Goal: Find specific page/section: Find specific page/section

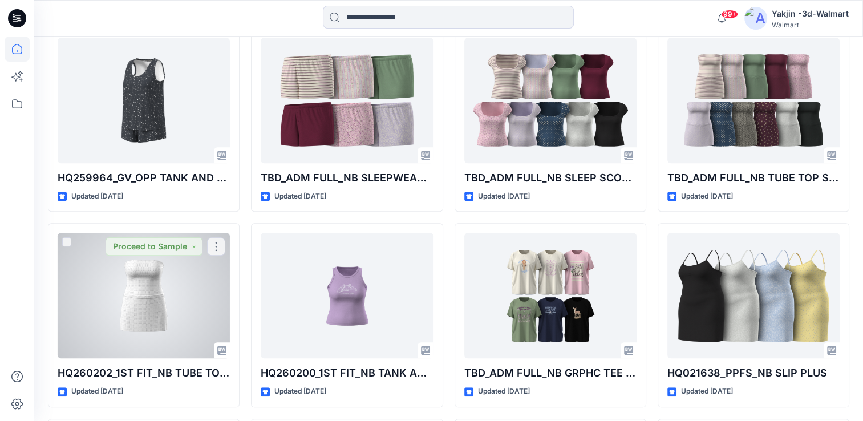
scroll to position [1072, 0]
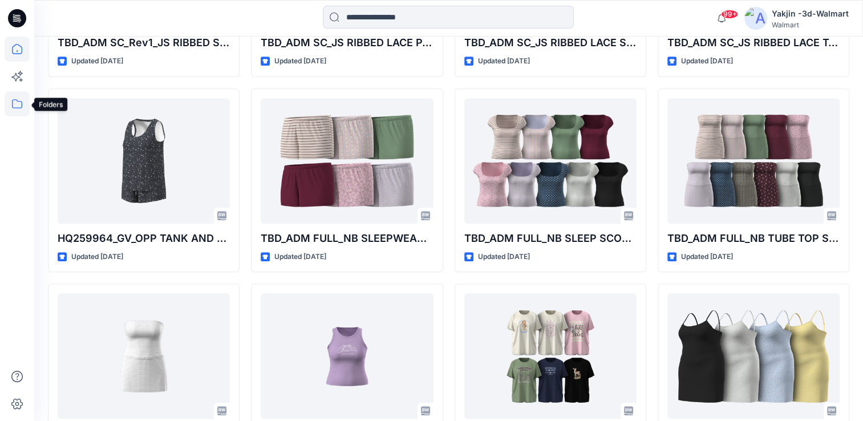
click at [13, 109] on icon at bounding box center [17, 103] width 25 height 25
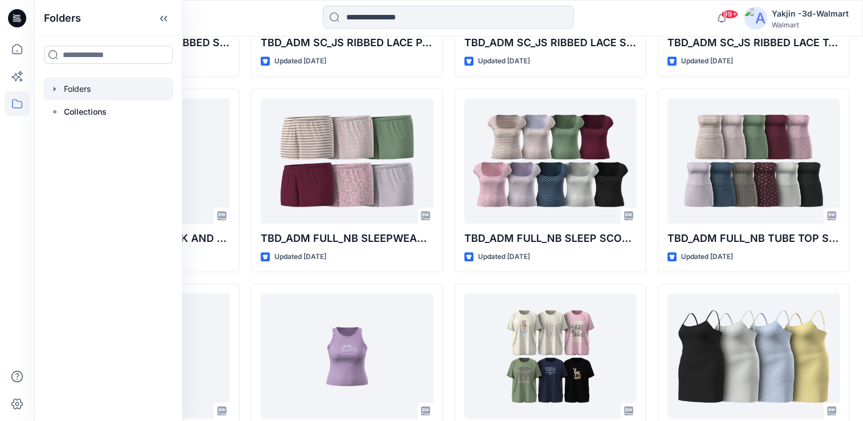
click at [105, 99] on div at bounding box center [108, 89] width 130 height 23
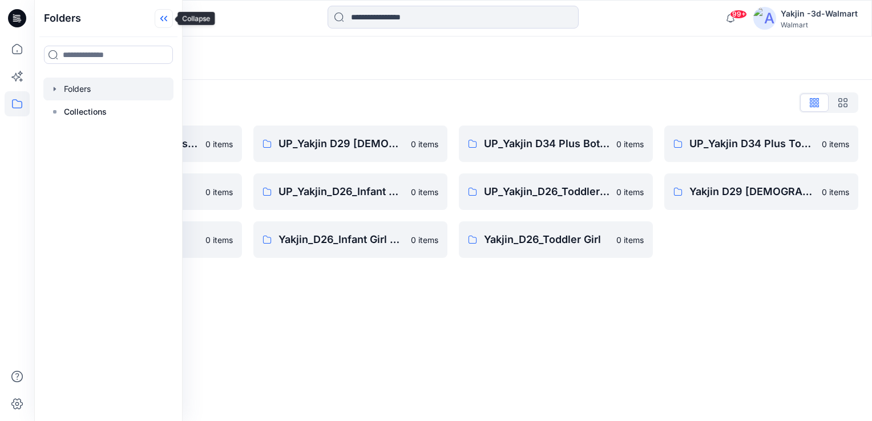
click at [159, 22] on icon at bounding box center [164, 18] width 18 height 19
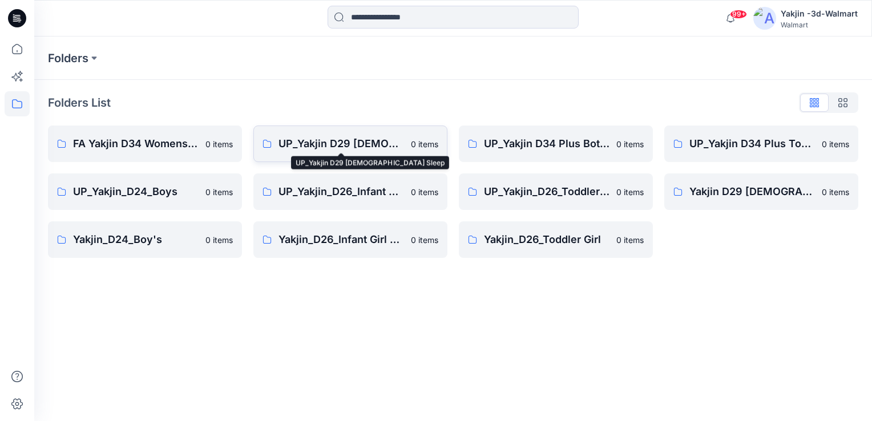
click at [291, 141] on p "UP_Yakjin D29 [DEMOGRAPHIC_DATA] Sleep" at bounding box center [340, 144] width 125 height 16
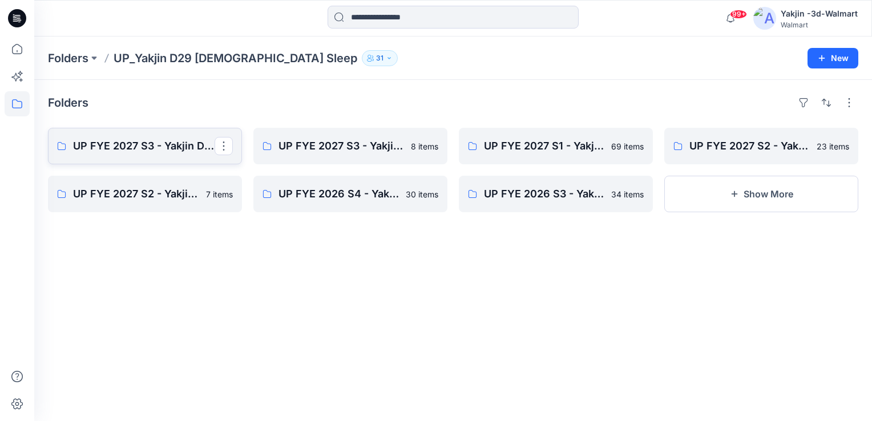
click at [169, 147] on p "UP FYE 2027 S3 - Yakjin D29 NOBO [DEMOGRAPHIC_DATA] Sleepwear" at bounding box center [143, 146] width 141 height 16
